Goal: Information Seeking & Learning: Learn about a topic

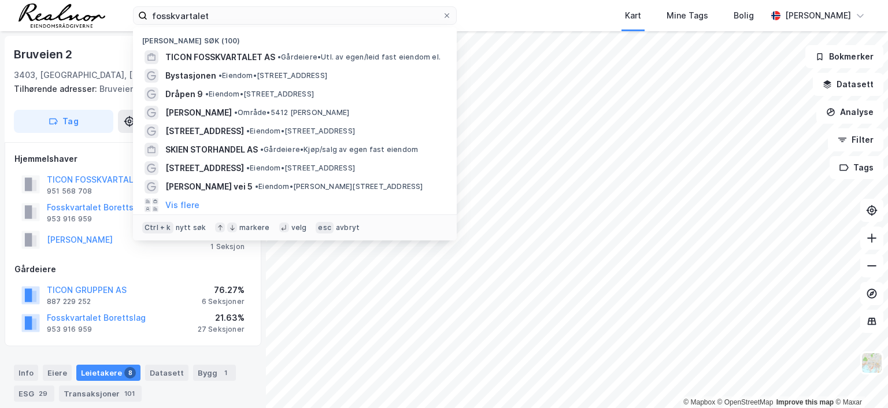
drag, startPoint x: 247, startPoint y: 17, endPoint x: 103, endPoint y: 2, distance: 144.7
click at [105, 1] on div "fosskvartalet Nylige søk (100) TICON FOSSKVARTALET AS • Gårdeiere • Utl. av ege…" at bounding box center [444, 15] width 888 height 31
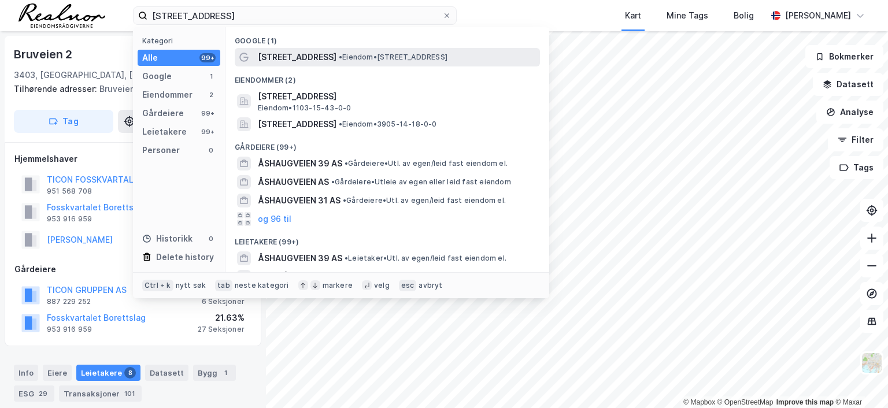
click at [309, 54] on span "[STREET_ADDRESS]" at bounding box center [297, 57] width 79 height 14
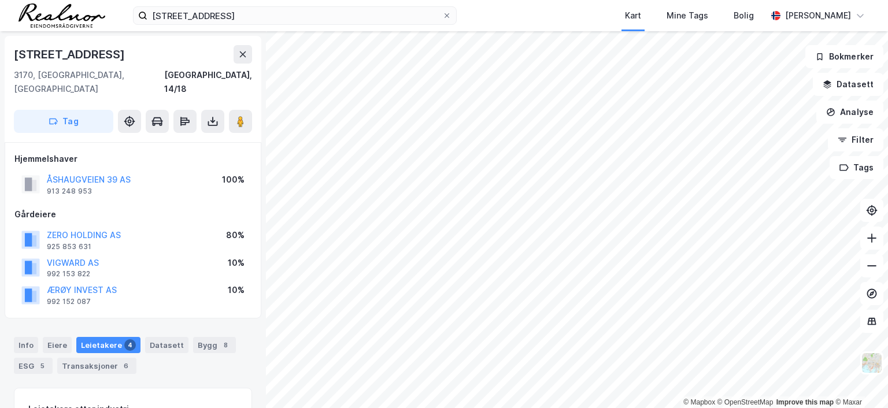
scroll to position [1, 0]
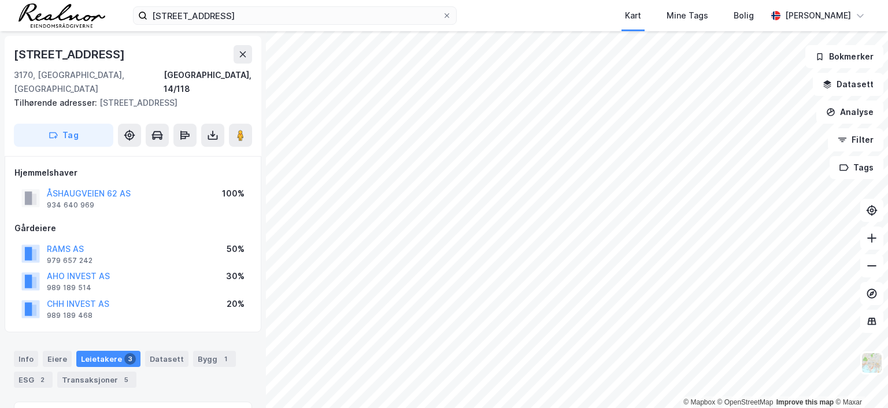
scroll to position [1, 0]
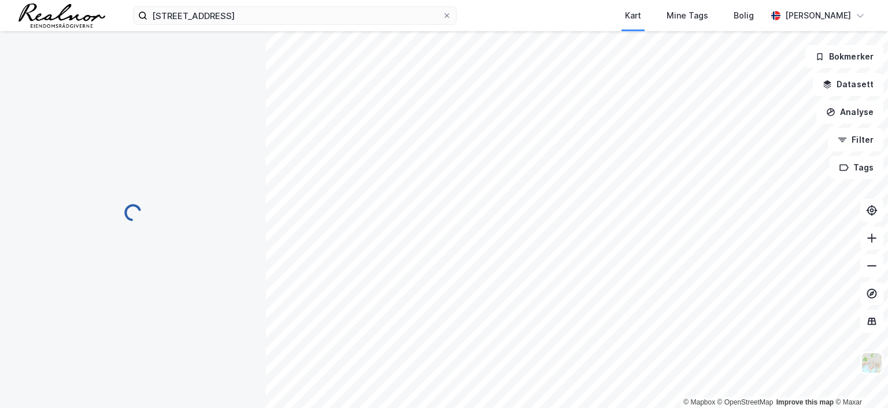
scroll to position [1, 0]
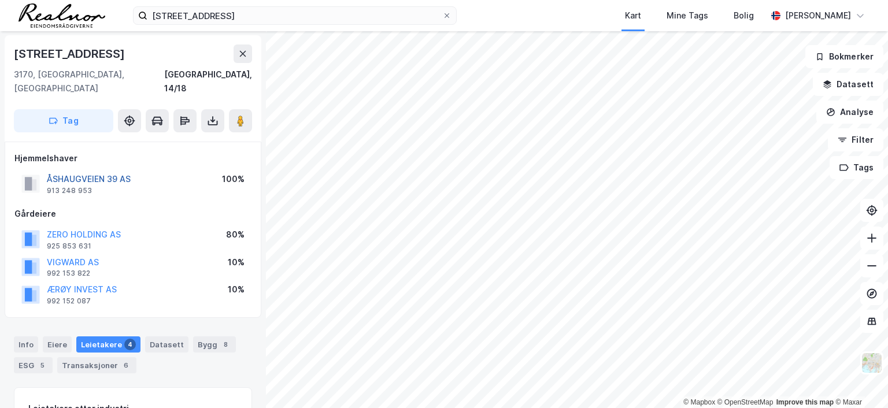
click at [0, 0] on button "ÅSHAUGVEIEN 39 AS" at bounding box center [0, 0] width 0 height 0
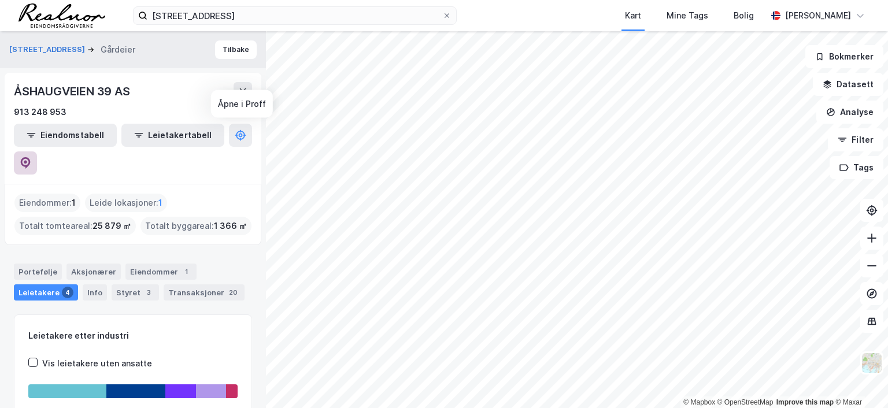
click at [31, 157] on icon at bounding box center [26, 163] width 12 height 12
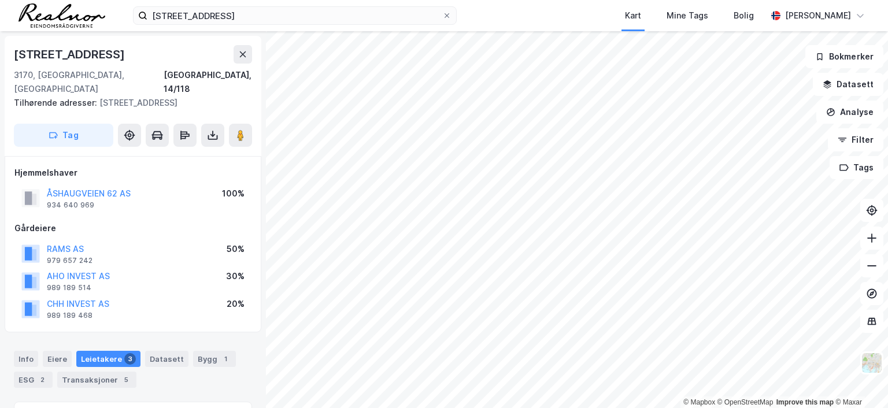
scroll to position [1, 0]
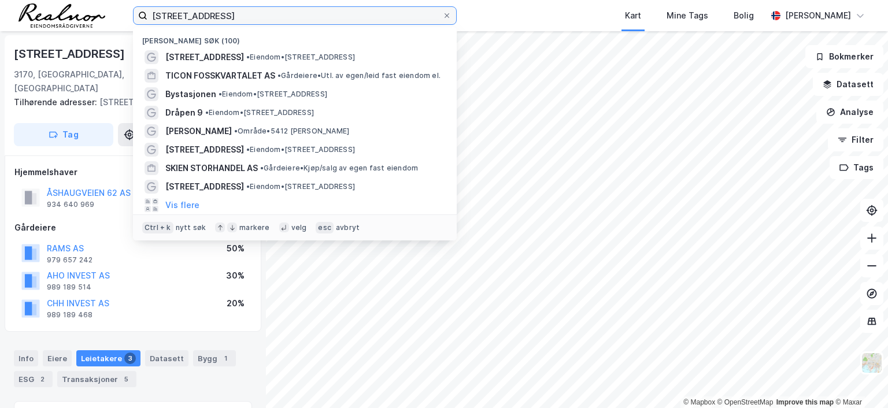
drag, startPoint x: 234, startPoint y: 13, endPoint x: 36, endPoint y: 13, distance: 197.1
click at [36, 13] on div "åshaugveien 39 Nylige søk (100) [STREET_ADDRESS] • Eiendom • [STREET_ADDRESS] A…" at bounding box center [444, 15] width 888 height 31
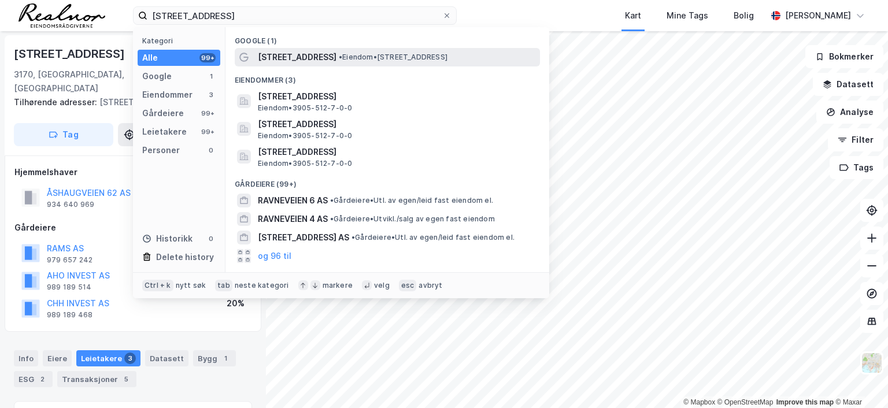
click at [278, 58] on span "[STREET_ADDRESS]" at bounding box center [297, 57] width 79 height 14
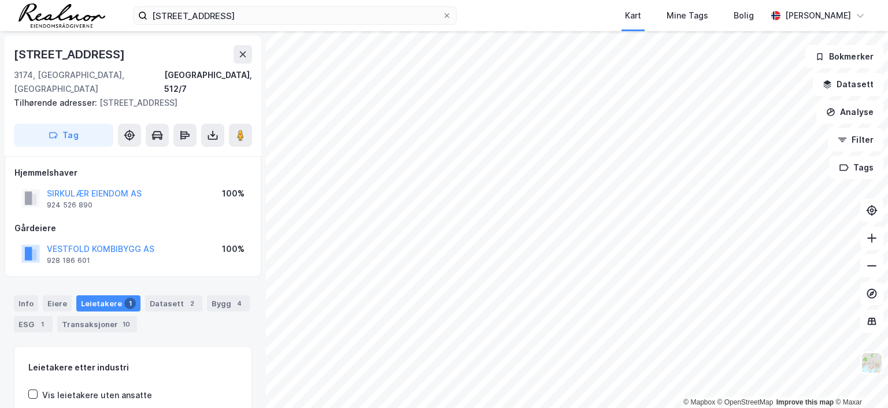
scroll to position [1, 0]
click at [0, 0] on button "VESTFOLD KOMBIBYGG AS" at bounding box center [0, 0] width 0 height 0
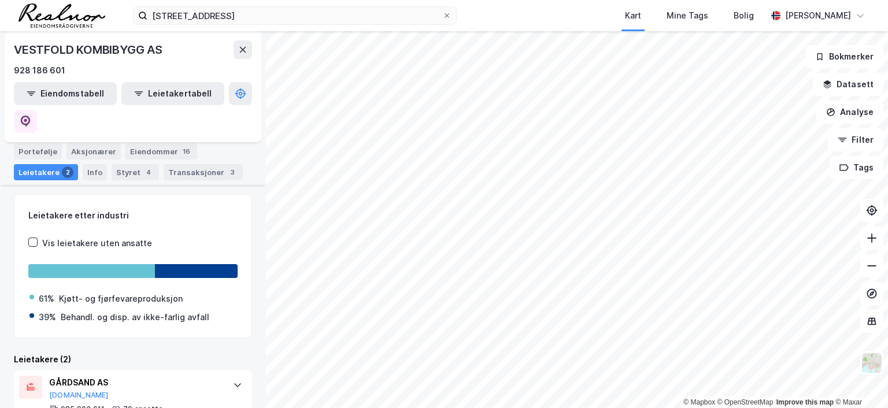
scroll to position [193, 0]
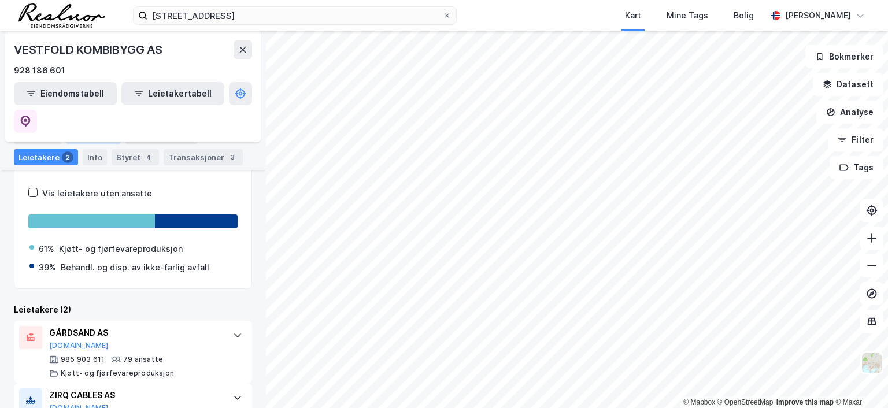
click at [90, 138] on div "Aksjonærer" at bounding box center [93, 136] width 54 height 16
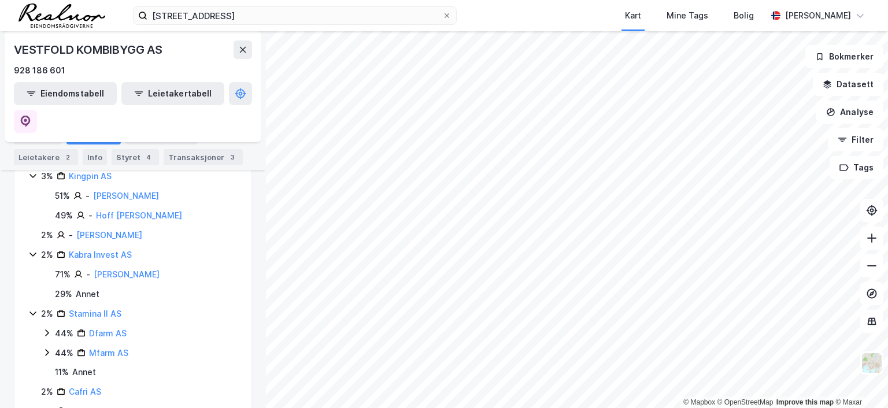
scroll to position [1068, 0]
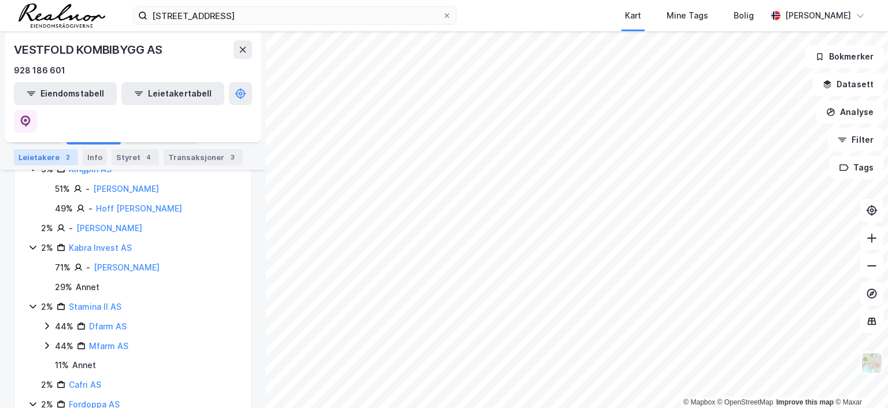
click at [49, 154] on div "Leietakere 2" at bounding box center [46, 157] width 64 height 16
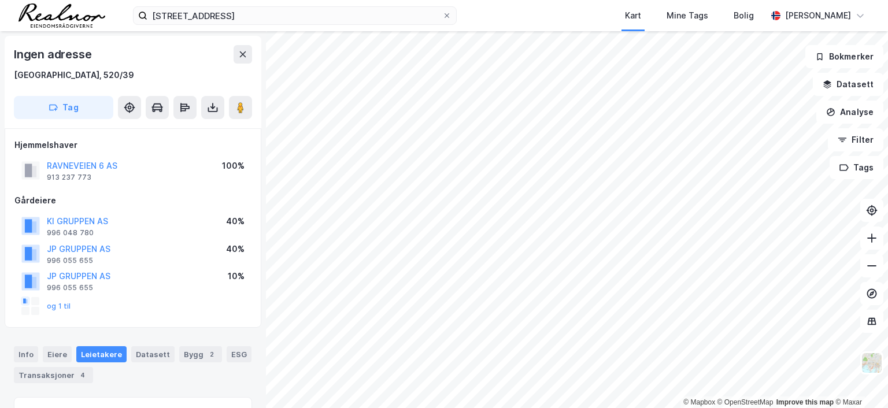
scroll to position [1, 0]
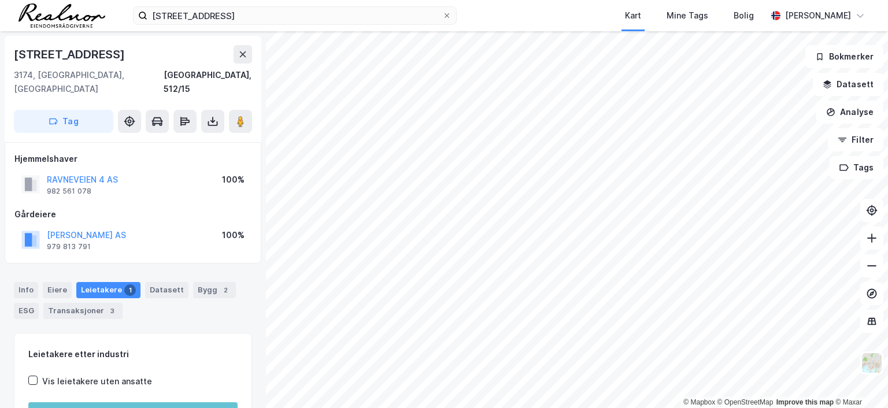
scroll to position [1, 0]
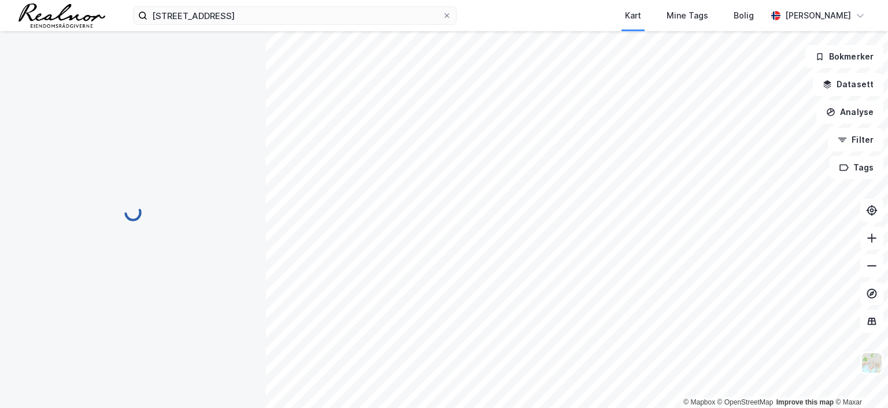
scroll to position [1, 0]
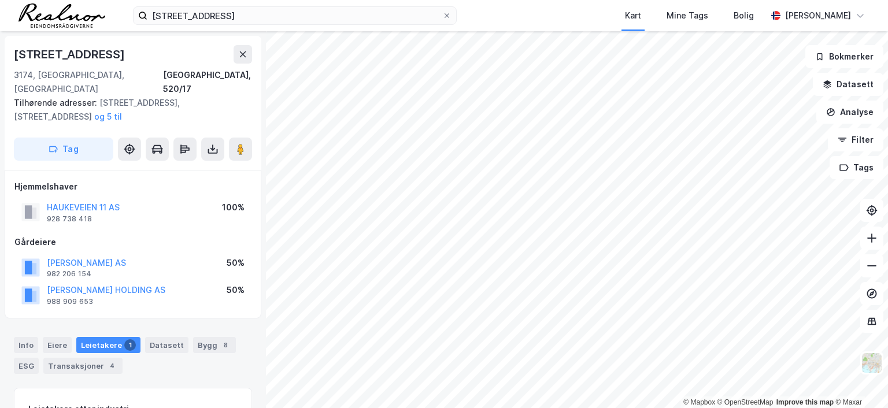
scroll to position [1, 0]
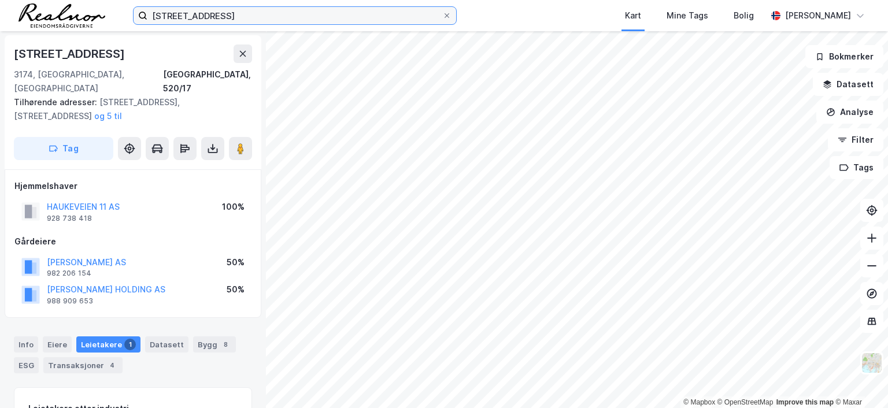
click at [229, 14] on input "[STREET_ADDRESS]" at bounding box center [294, 15] width 295 height 17
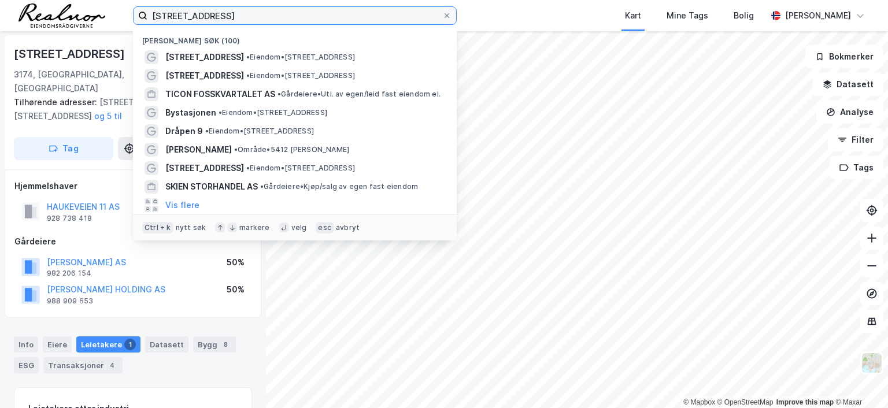
drag, startPoint x: 229, startPoint y: 14, endPoint x: 88, endPoint y: -1, distance: 142.4
click at [88, 0] on html "[STREET_ADDRESS] Nylige søk (100) [STREET_ADDRESS] • Eiendom • [STREET_ADDRESS]…" at bounding box center [444, 204] width 888 height 408
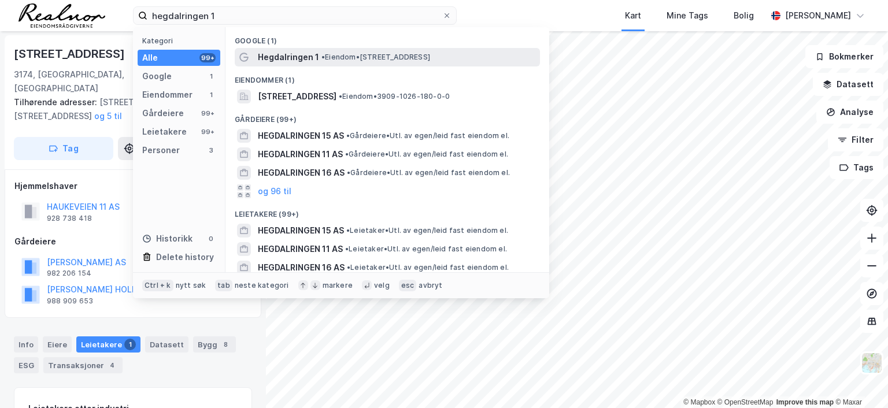
click at [321, 58] on span "•" at bounding box center [322, 57] width 3 height 9
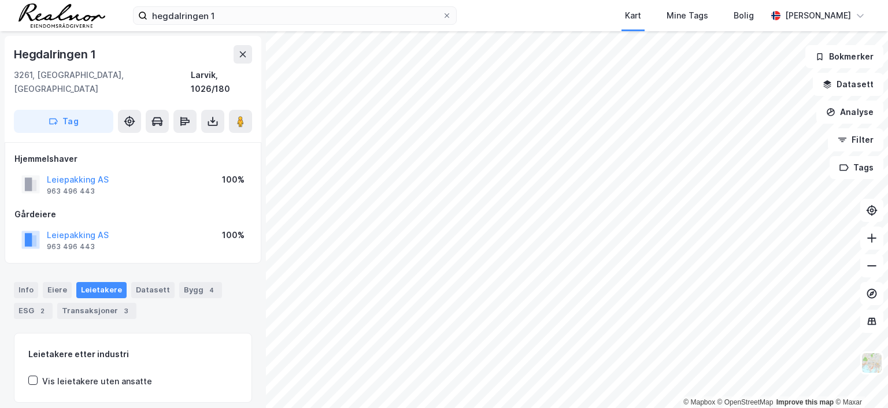
scroll to position [1, 0]
click at [0, 0] on button "Leiepakking AS" at bounding box center [0, 0] width 0 height 0
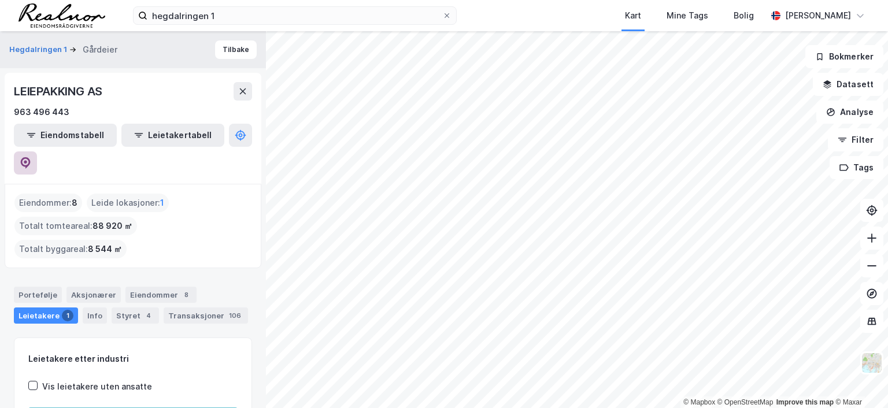
click at [31, 157] on icon at bounding box center [26, 163] width 12 height 12
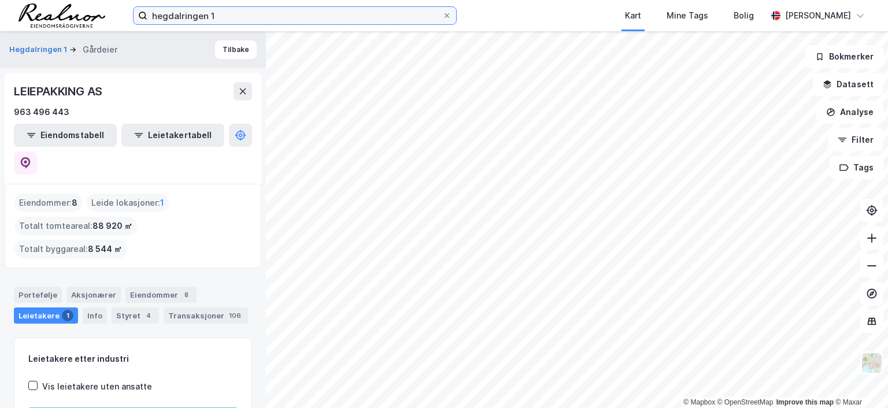
click at [234, 16] on input "hegdalringen 1" at bounding box center [294, 15] width 295 height 17
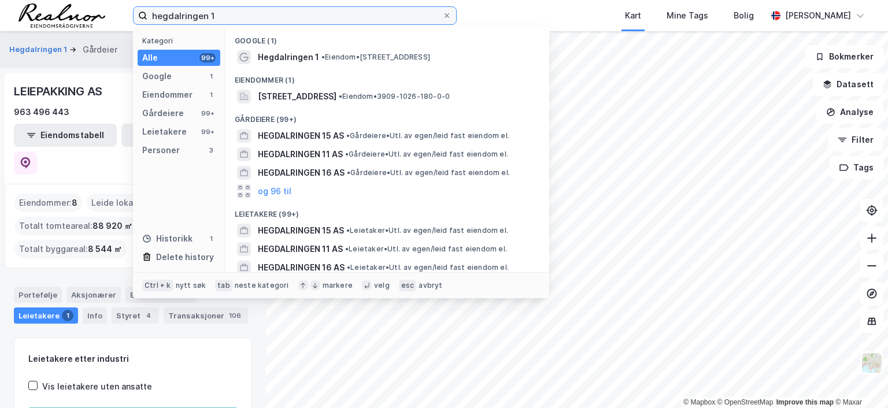
click at [228, 17] on input "hegdalringen 1" at bounding box center [294, 15] width 295 height 17
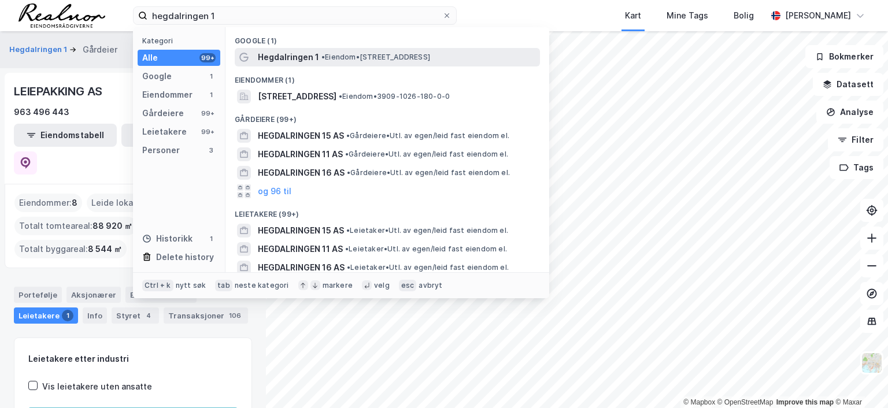
click at [316, 57] on span "Hegdalringen 1" at bounding box center [288, 57] width 61 height 14
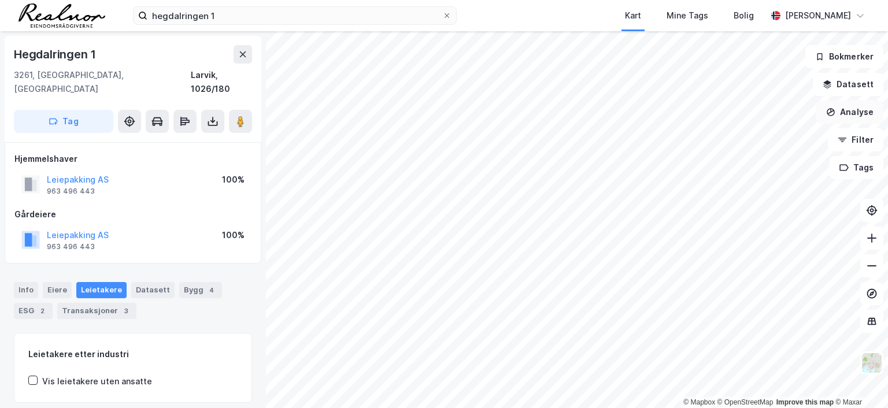
click at [853, 113] on button "Analyse" at bounding box center [849, 112] width 67 height 23
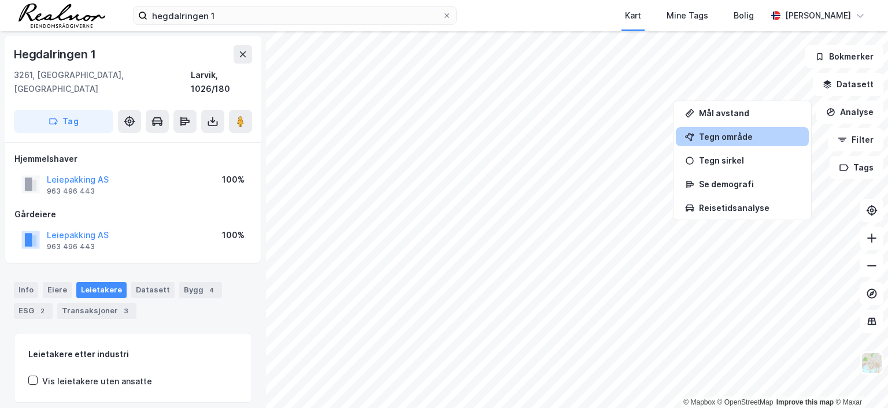
click at [712, 140] on div "Tegn område" at bounding box center [742, 136] width 133 height 19
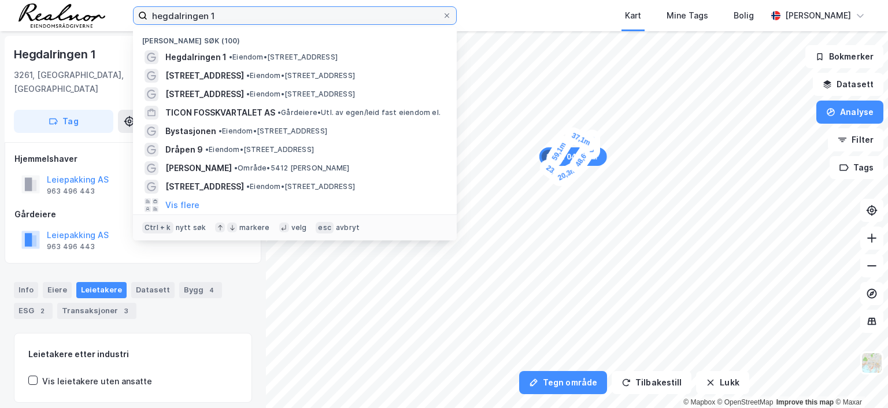
drag, startPoint x: 229, startPoint y: 12, endPoint x: 120, endPoint y: 8, distance: 109.3
click at [120, 8] on div "hegdalringen 1 Nylige søk (100) [GEOGRAPHIC_DATA] 1 • Eiendom • [STREET_ADDRESS…" at bounding box center [444, 15] width 888 height 31
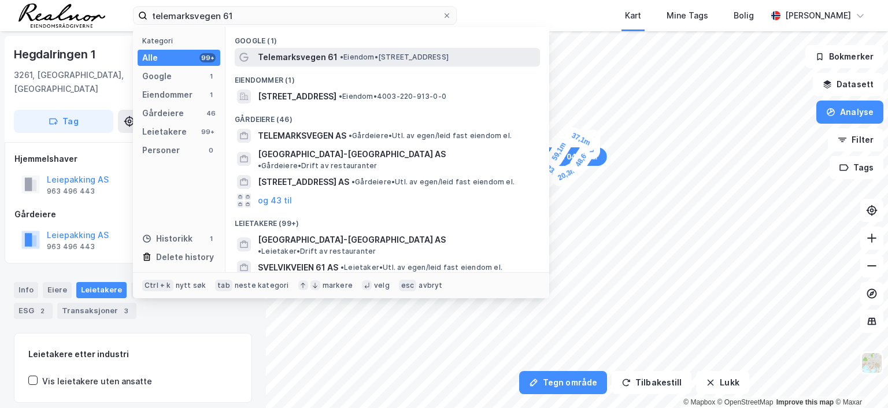
click at [289, 56] on span "Telemarksvegen 61" at bounding box center [298, 57] width 80 height 14
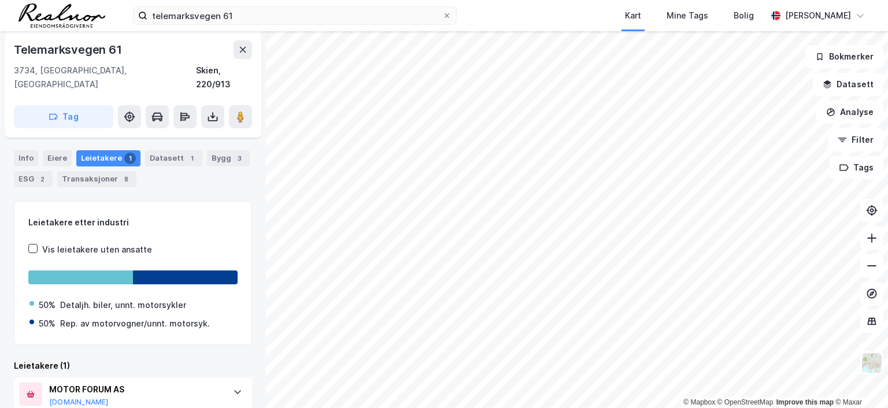
scroll to position [114, 0]
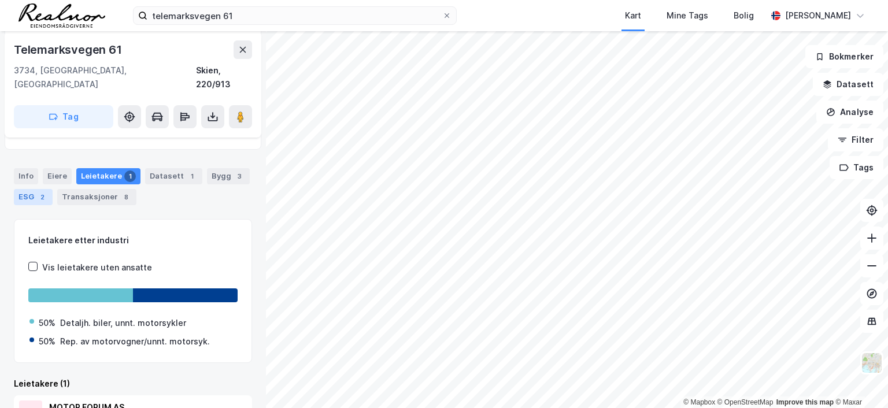
click at [28, 189] on div "ESG 2" at bounding box center [33, 197] width 39 height 16
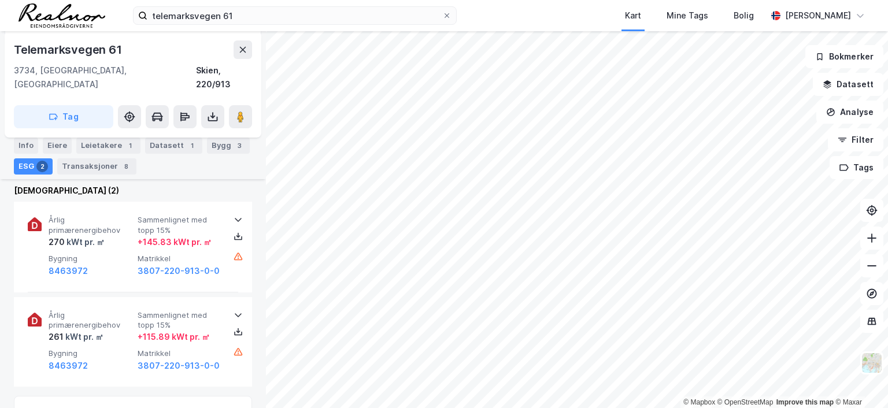
scroll to position [34, 0]
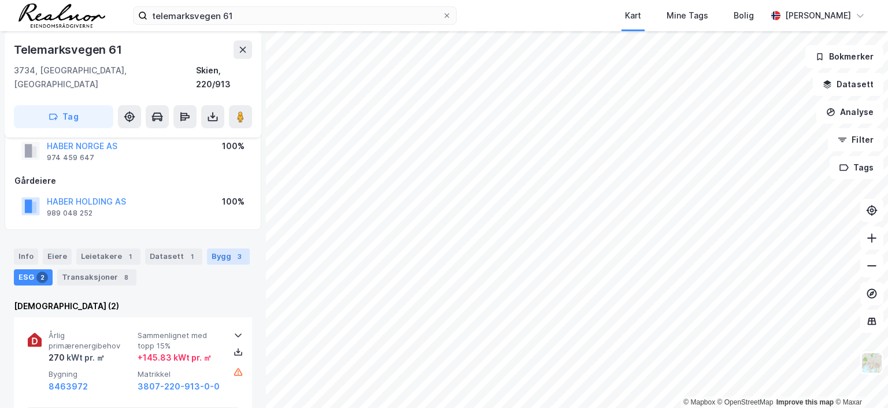
click at [224, 249] on div "Bygg 3" at bounding box center [228, 257] width 43 height 16
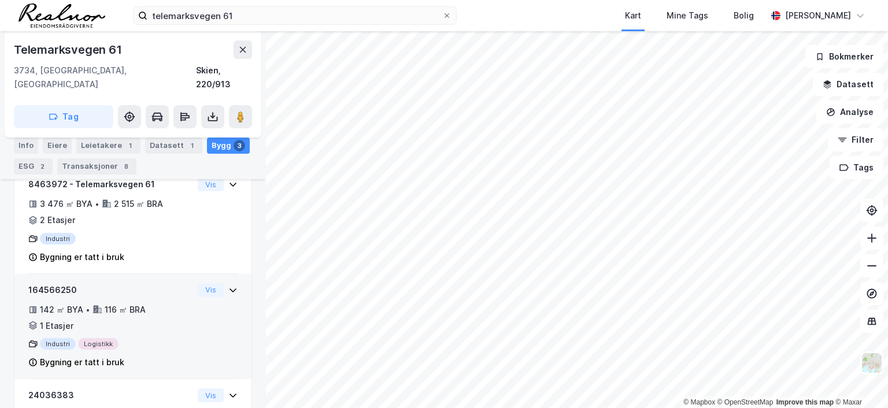
scroll to position [168, 0]
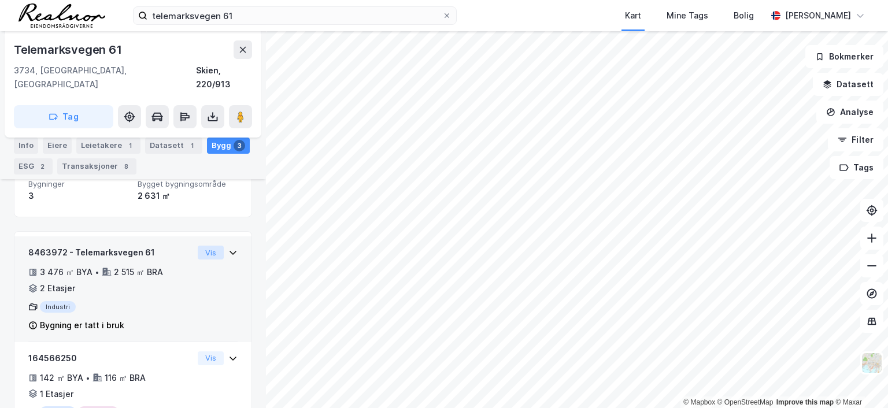
click at [201, 246] on button "Vis" at bounding box center [211, 253] width 26 height 14
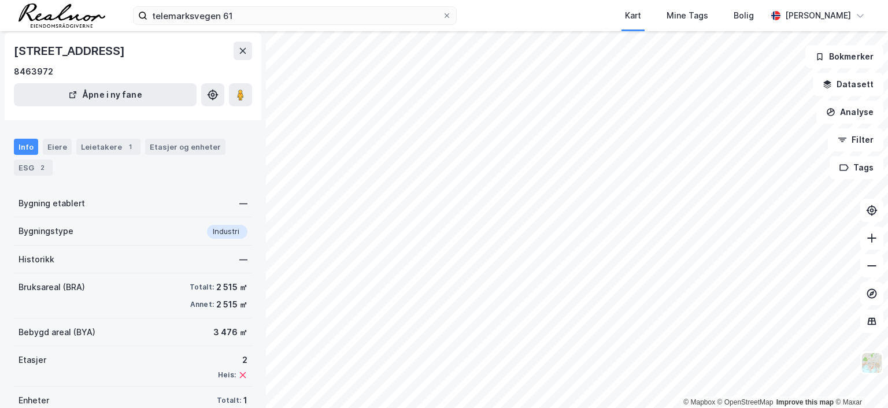
scroll to position [77, 0]
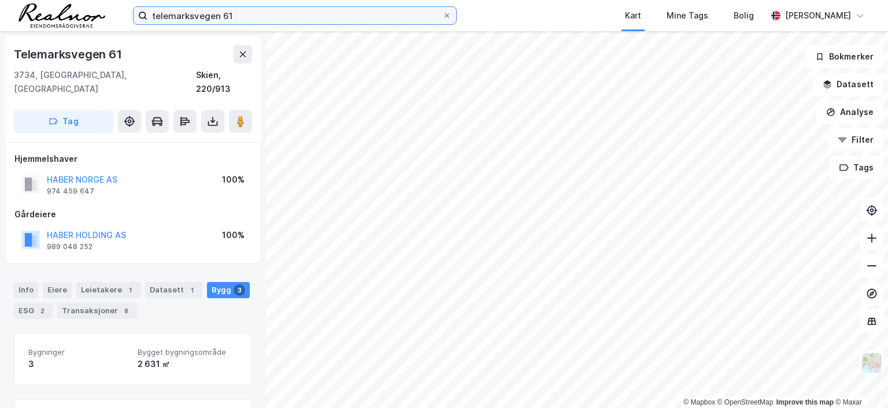
click at [245, 20] on input "telemarksvegen 61" at bounding box center [294, 15] width 295 height 17
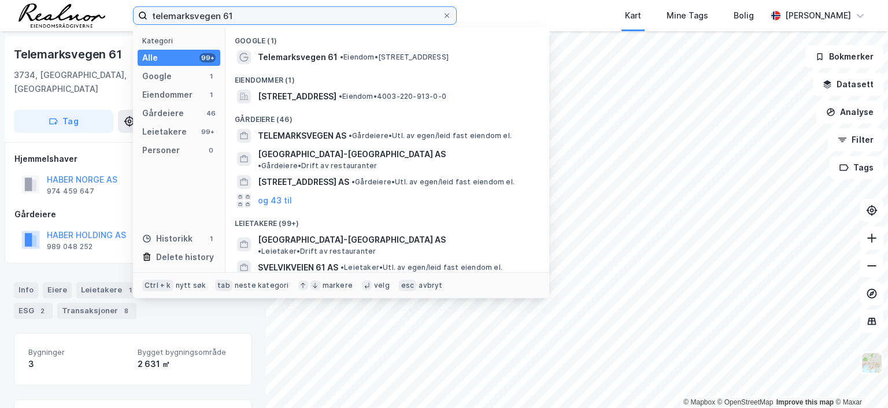
drag, startPoint x: 239, startPoint y: 16, endPoint x: 95, endPoint y: 3, distance: 144.5
click at [95, 3] on div "telemarksvegen 61 Kategori Alle 99+ Google 1 Eiendommer 1 Gårdeiere 46 Leietake…" at bounding box center [444, 15] width 888 height 31
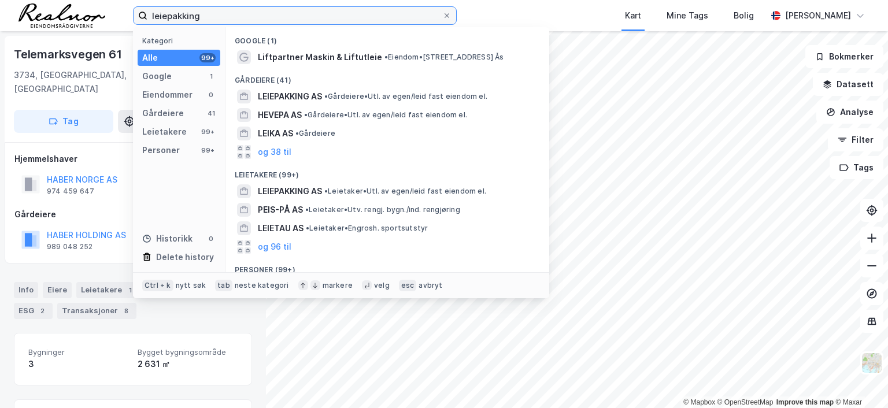
type input "leiepakking"
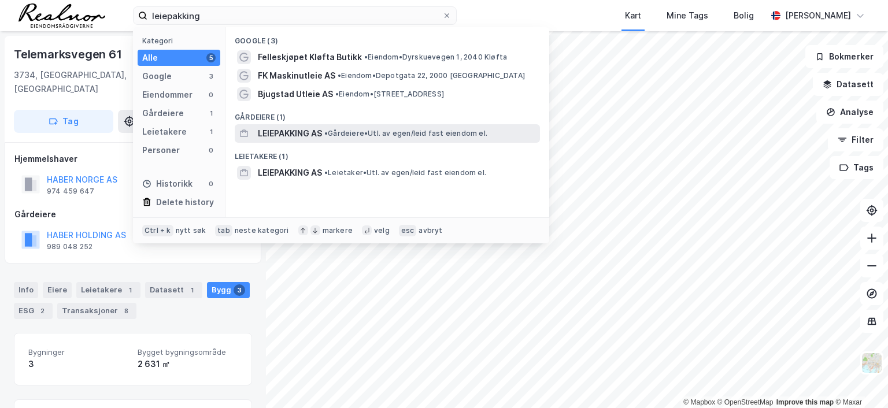
click at [283, 134] on span "LEIEPAKKING AS" at bounding box center [290, 134] width 64 height 14
